Goal: Find specific page/section: Find specific page/section

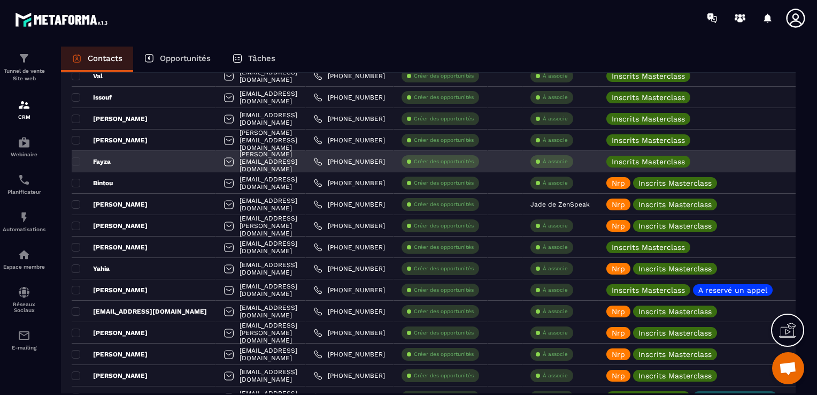
scroll to position [1765, 0]
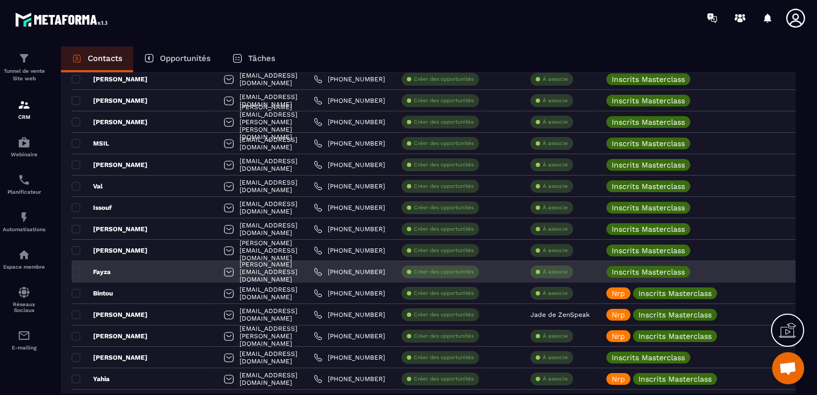
click at [299, 273] on div "[PERSON_NAME][EMAIL_ADDRESS][DOMAIN_NAME]" at bounding box center [261, 271] width 90 height 21
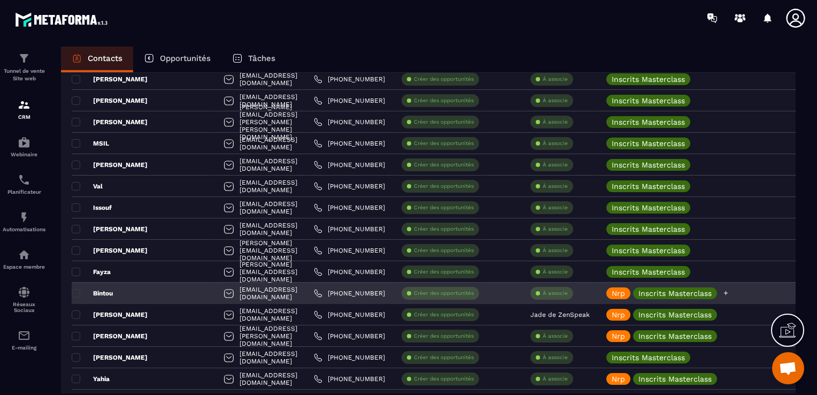
click at [729, 289] on div "Nrp Inscrits Masterclass" at bounding box center [667, 293] width 123 height 12
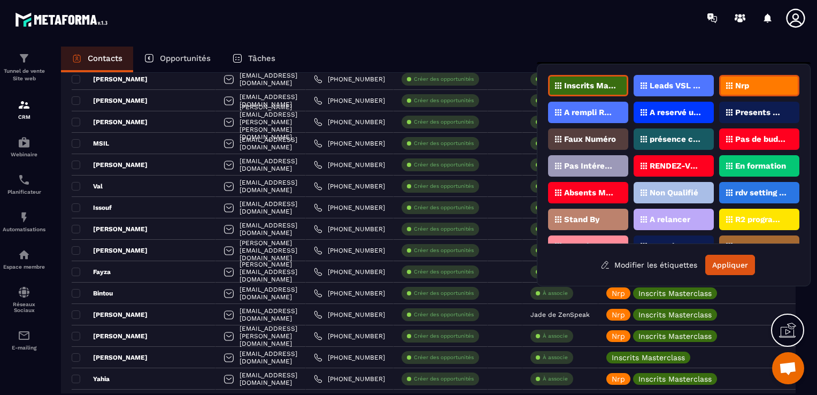
click at [740, 84] on p "Nrp" at bounding box center [742, 85] width 14 height 7
click at [725, 81] on div "Nrp" at bounding box center [759, 85] width 80 height 21
click at [739, 266] on button "Appliquer" at bounding box center [730, 265] width 50 height 20
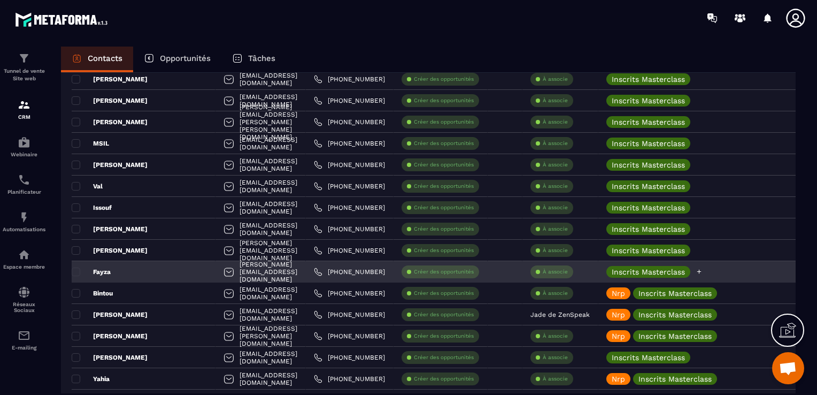
click at [702, 271] on icon at bounding box center [699, 272] width 4 height 4
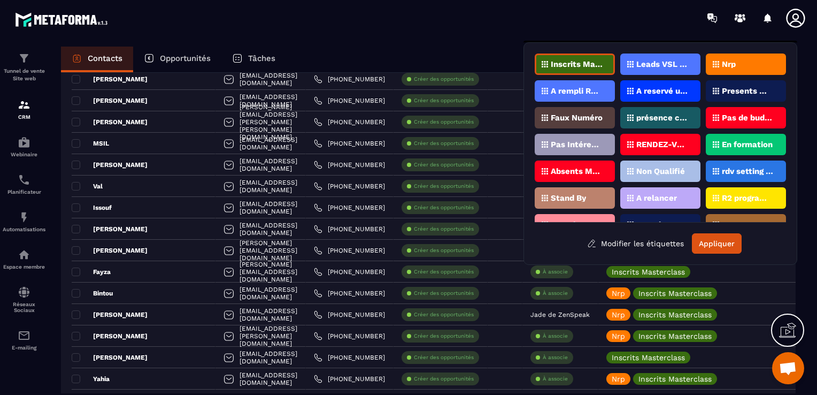
click at [712, 53] on div "Nrp" at bounding box center [746, 63] width 80 height 21
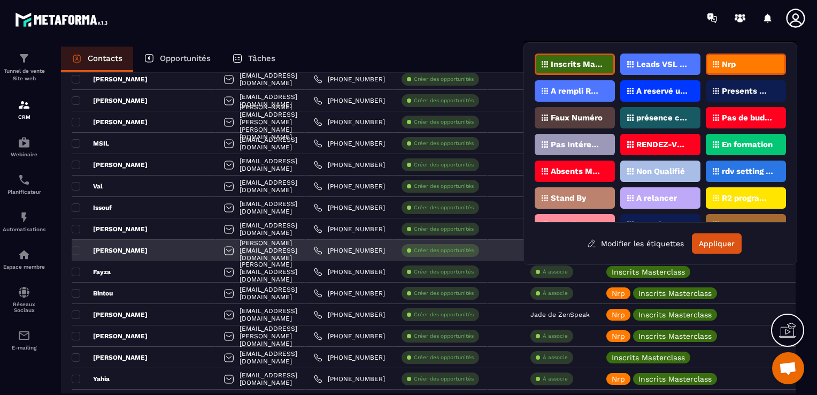
drag, startPoint x: 706, startPoint y: 239, endPoint x: 685, endPoint y: 256, distance: 27.0
click at [706, 239] on button "Appliquer" at bounding box center [717, 243] width 50 height 20
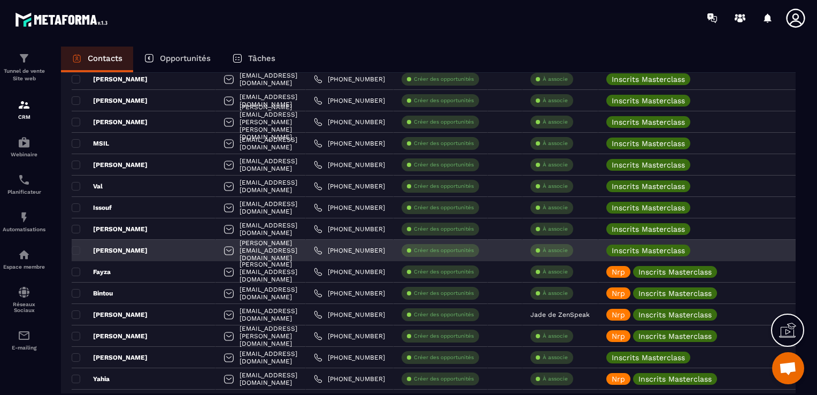
click at [168, 247] on div "[PERSON_NAME]" at bounding box center [144, 250] width 144 height 21
